Goal: Task Accomplishment & Management: Manage account settings

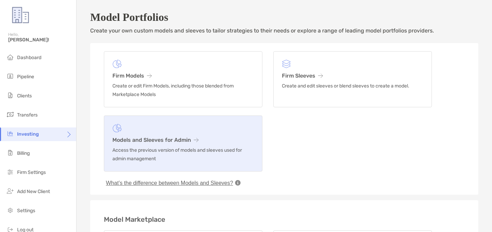
click at [231, 156] on p "Access the previous version of models and sleeves used for admin management" at bounding box center [183, 154] width 142 height 17
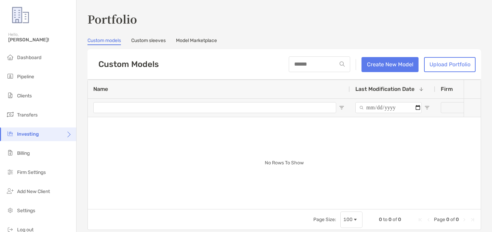
click at [194, 40] on link "Model Marketplace" at bounding box center [196, 42] width 41 height 8
click at [199, 38] on link "Model Marketplace" at bounding box center [196, 42] width 41 height 8
click at [151, 39] on link "Custom sleeves" at bounding box center [148, 42] width 35 height 8
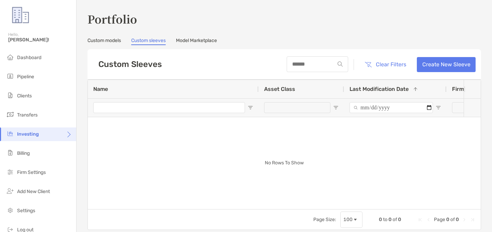
click at [213, 42] on link "Model Marketplace" at bounding box center [196, 42] width 41 height 8
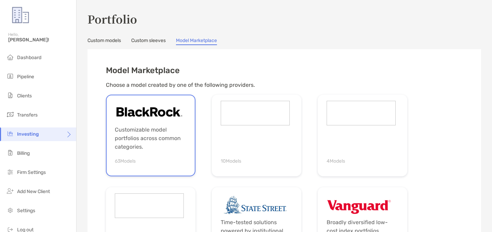
click at [162, 127] on p "Customizable model portfolios across common categories." at bounding box center [149, 138] width 69 height 26
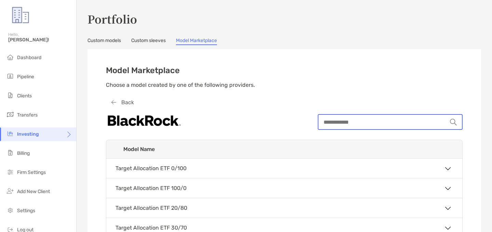
click at [343, 122] on input "string" at bounding box center [383, 122] width 129 height 14
type input "*****"
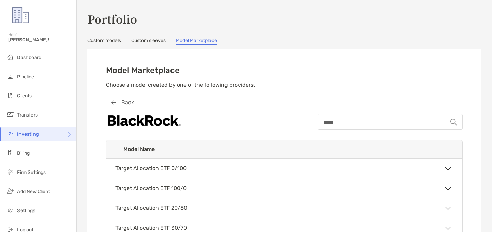
click at [323, 80] on div "Model Marketplace Choose a model created by one of the following providers." at bounding box center [284, 80] width 357 height 29
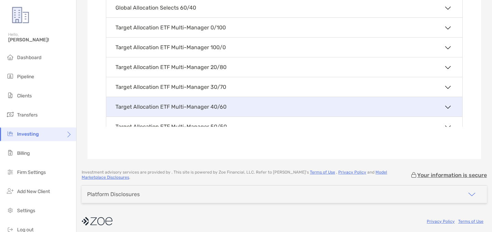
scroll to position [821, 0]
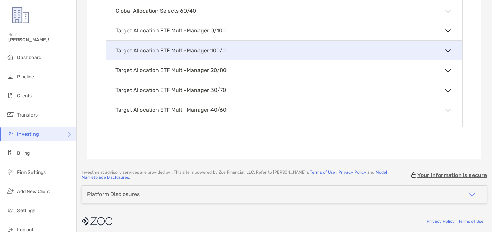
click at [210, 55] on label "Target Allocation ETF Multi-Manager 100/0" at bounding box center [171, 50] width 110 height 19
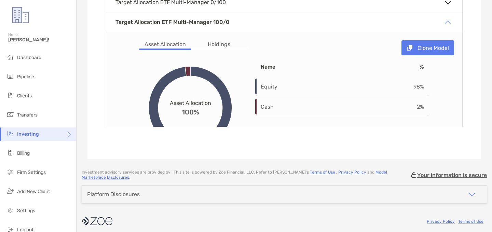
scroll to position [852, 0]
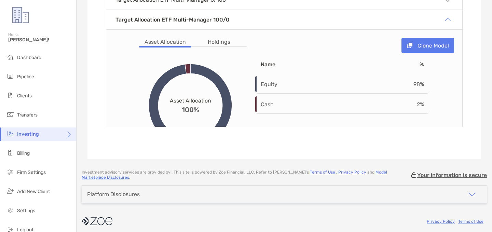
click at [222, 42] on li "Holdings" at bounding box center [219, 42] width 34 height 9
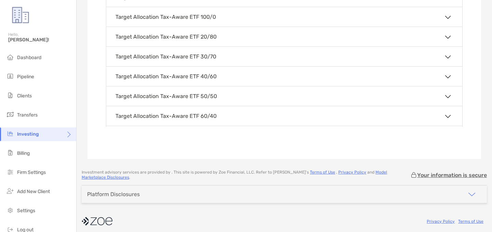
scroll to position [0, 0]
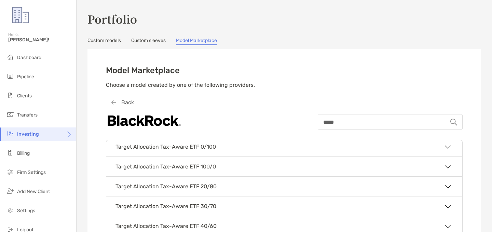
click at [163, 42] on link "Custom sleeves" at bounding box center [148, 42] width 35 height 8
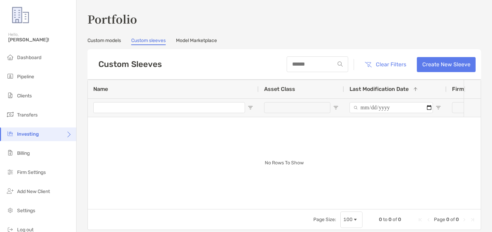
click at [116, 43] on link "Custom models" at bounding box center [105, 42] width 34 height 8
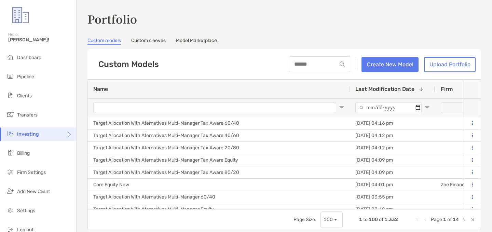
click at [202, 41] on link "Model Marketplace" at bounding box center [196, 42] width 41 height 8
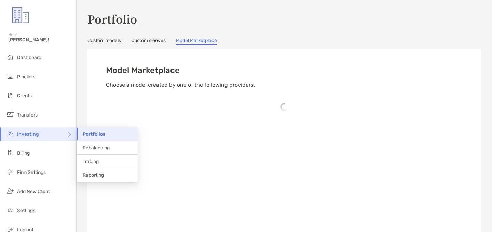
click at [63, 132] on div "Investing" at bounding box center [38, 135] width 76 height 14
click at [84, 133] on span "Portfolios" at bounding box center [94, 134] width 23 height 6
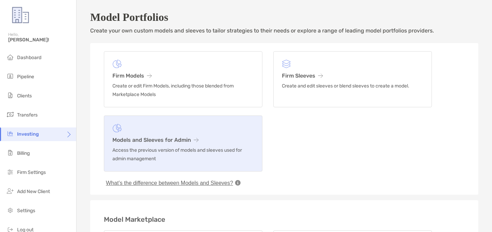
click at [157, 152] on p "Access the previous version of models and sleeves used for admin management" at bounding box center [183, 154] width 142 height 17
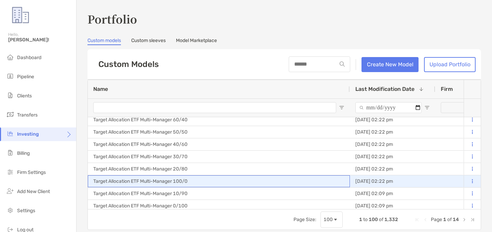
click at [190, 180] on div "Target Allocation ETF Multi-Manager 100/0" at bounding box center [219, 181] width 262 height 12
click at [472, 178] on button at bounding box center [472, 181] width 6 height 7
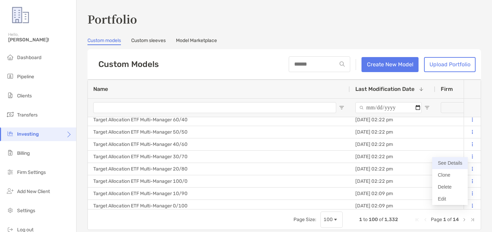
click at [446, 165] on button "See Details" at bounding box center [450, 163] width 36 height 12
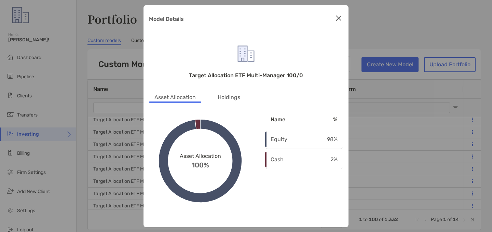
click at [219, 100] on li "Holdings" at bounding box center [229, 97] width 34 height 9
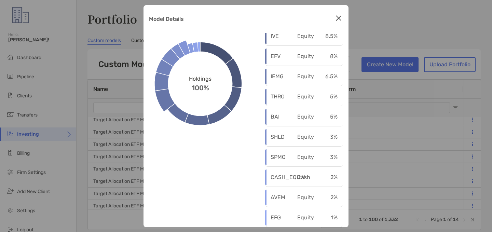
click at [337, 17] on icon "Close modal" at bounding box center [339, 18] width 6 height 8
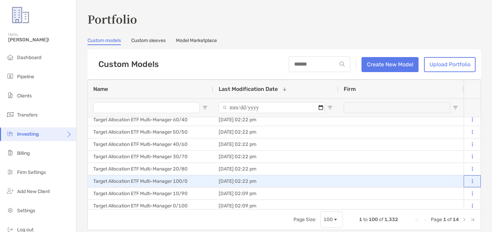
click at [474, 182] on button at bounding box center [472, 181] width 6 height 7
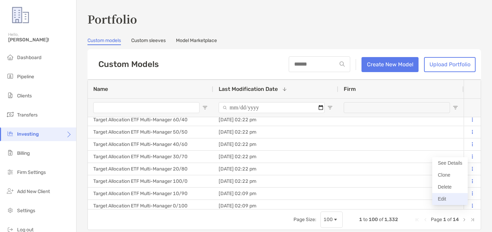
click at [445, 200] on button "Edit" at bounding box center [450, 199] width 36 height 12
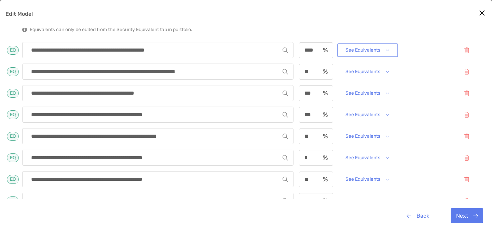
click at [362, 46] on button "See Equivalents" at bounding box center [368, 50] width 58 height 11
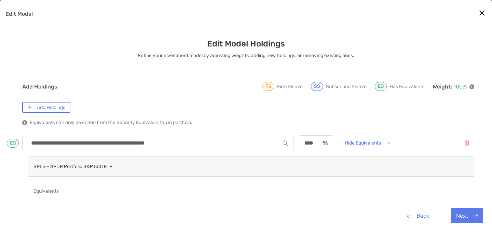
click at [484, 15] on icon "Close modal" at bounding box center [482, 13] width 6 height 8
